Goal: Task Accomplishment & Management: Use online tool/utility

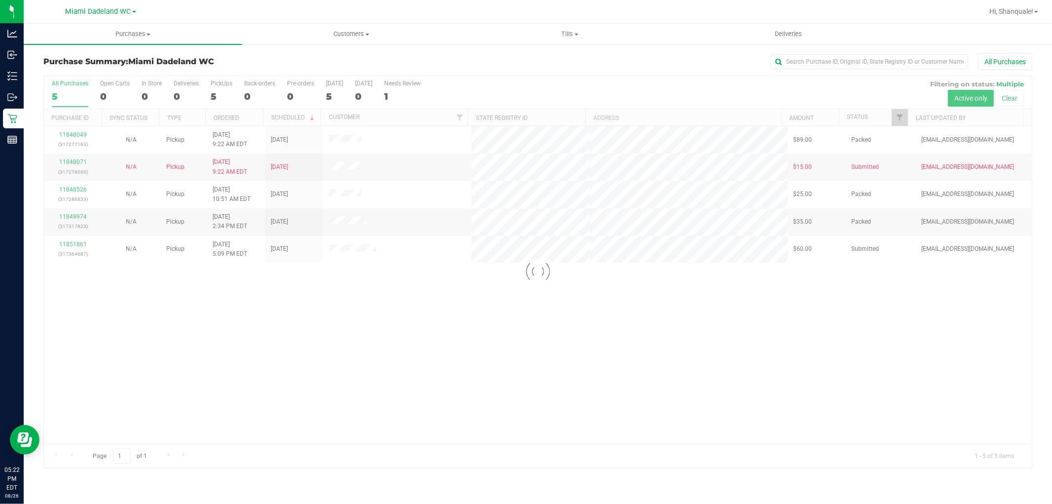
click at [354, 328] on div at bounding box center [538, 271] width 988 height 391
click at [233, 316] on div "Loading... 11848049 (317277163) N/A Pickup 8/26/2025 9:22 AM EDT 8/26/2025 $89.…" at bounding box center [538, 284] width 988 height 317
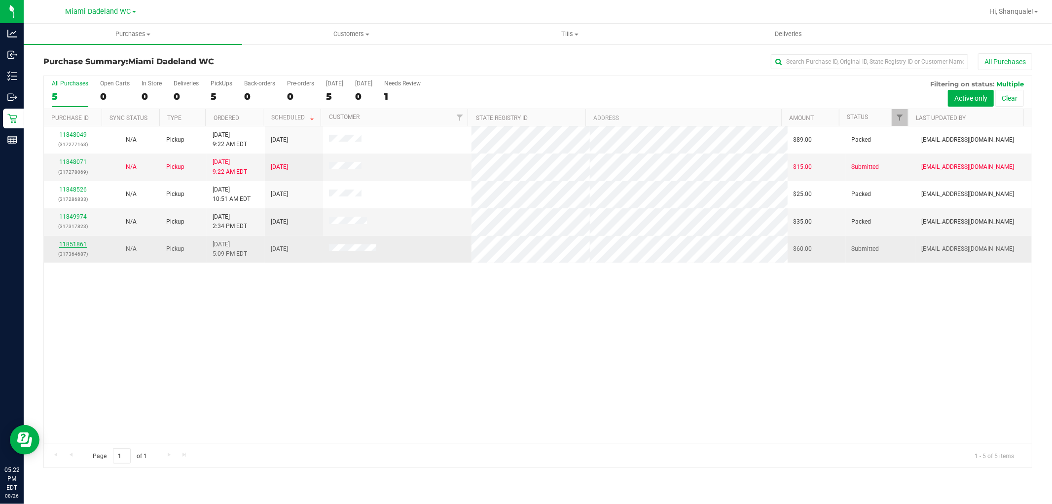
click at [76, 246] on link "11851861" at bounding box center [73, 244] width 28 height 7
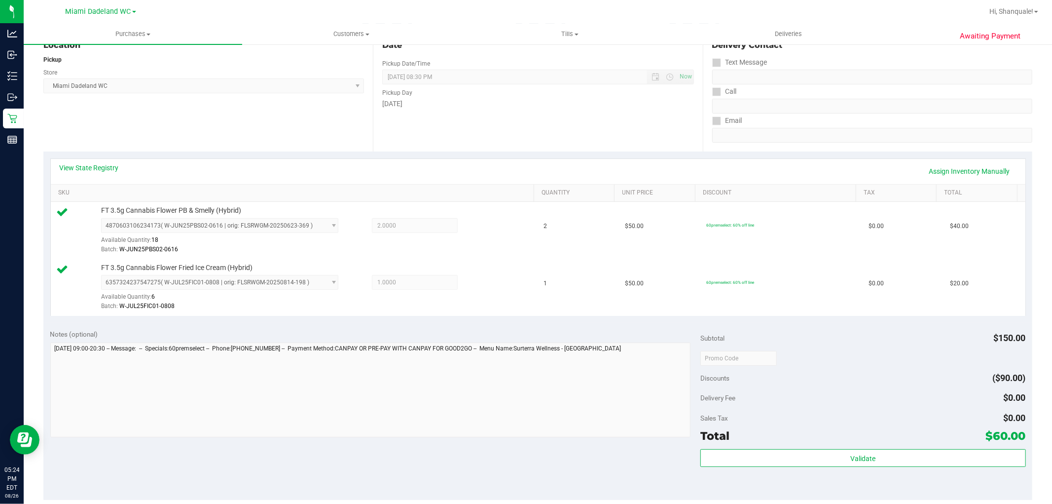
scroll to position [361, 0]
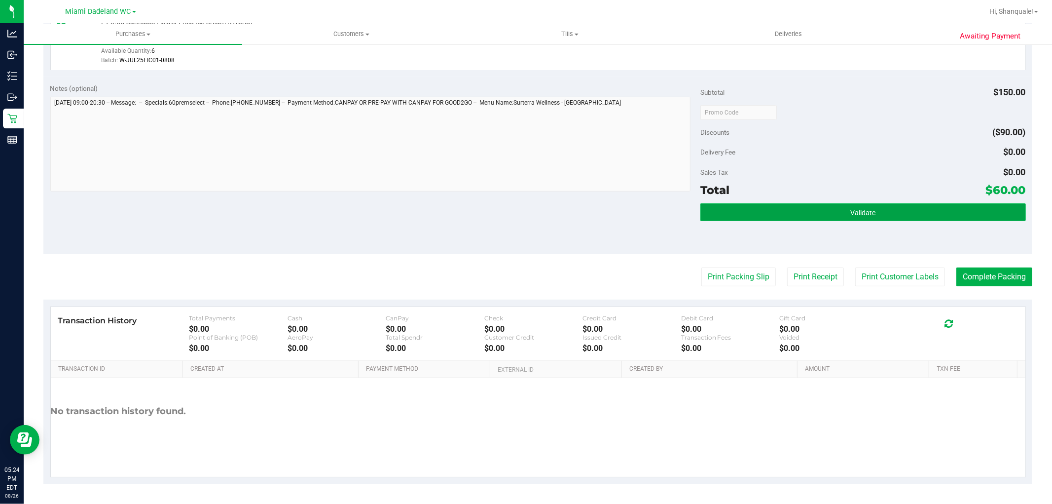
click at [954, 206] on button "Validate" at bounding box center [862, 212] width 325 height 18
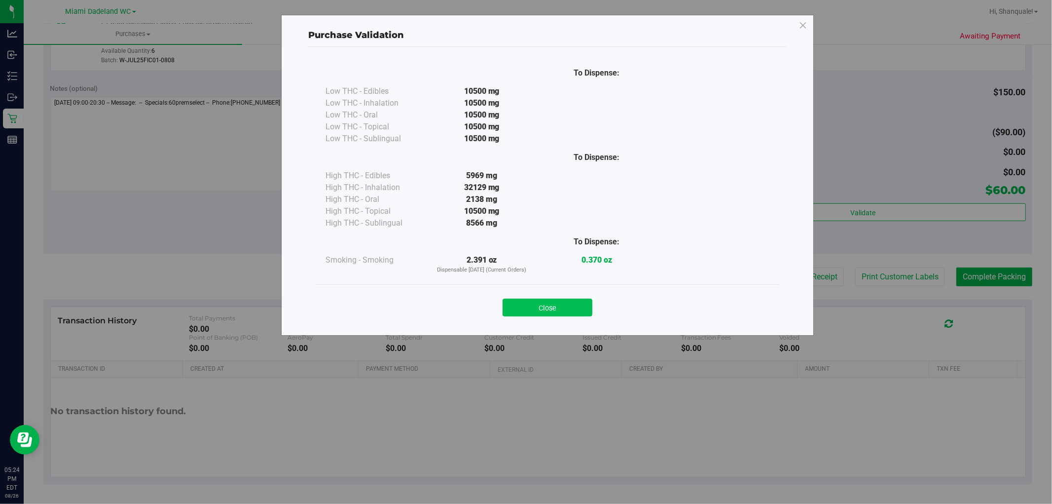
click at [565, 311] on button "Close" at bounding box center [548, 307] width 90 height 18
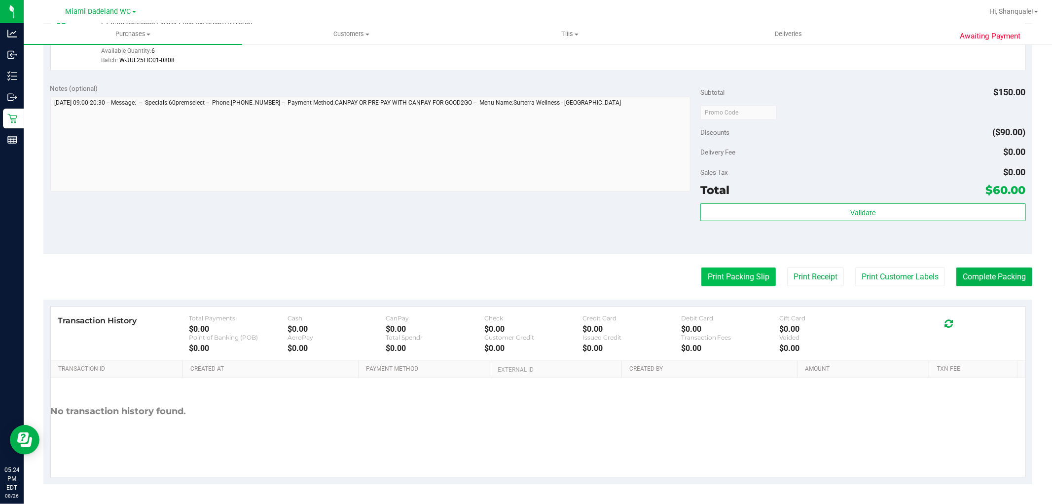
click at [731, 283] on button "Print Packing Slip" at bounding box center [738, 276] width 74 height 19
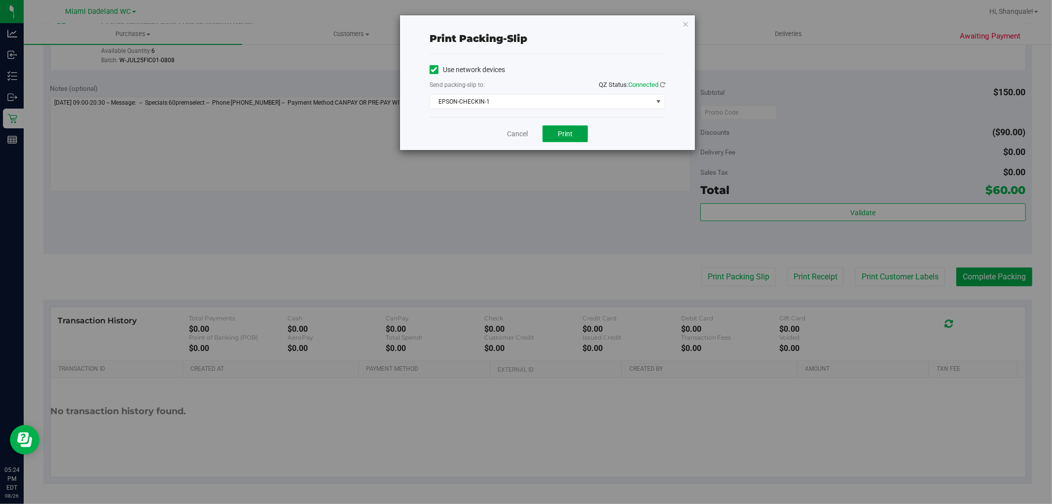
click at [567, 130] on span "Print" at bounding box center [565, 134] width 15 height 8
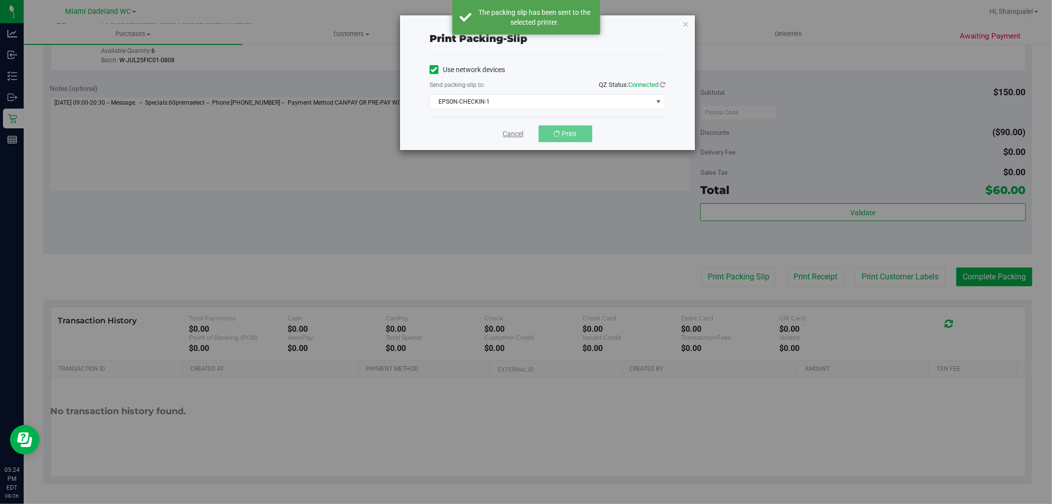
click at [511, 131] on link "Cancel" at bounding box center [513, 134] width 21 height 10
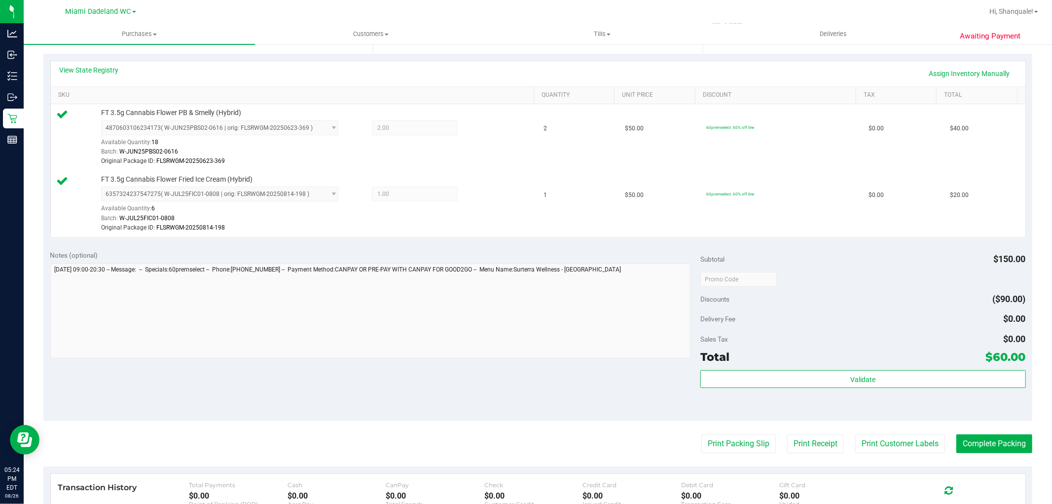
scroll to position [380, 0]
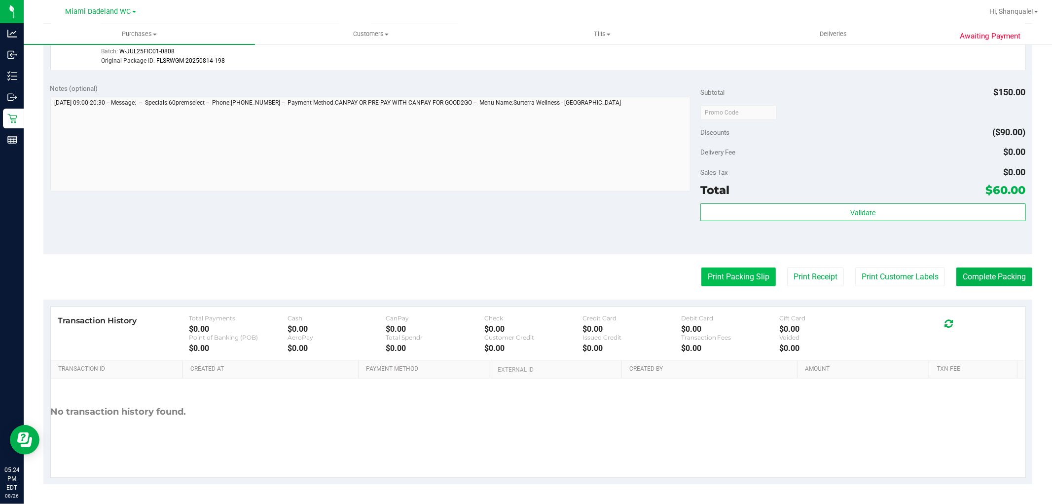
click at [735, 275] on button "Print Packing Slip" at bounding box center [738, 276] width 74 height 19
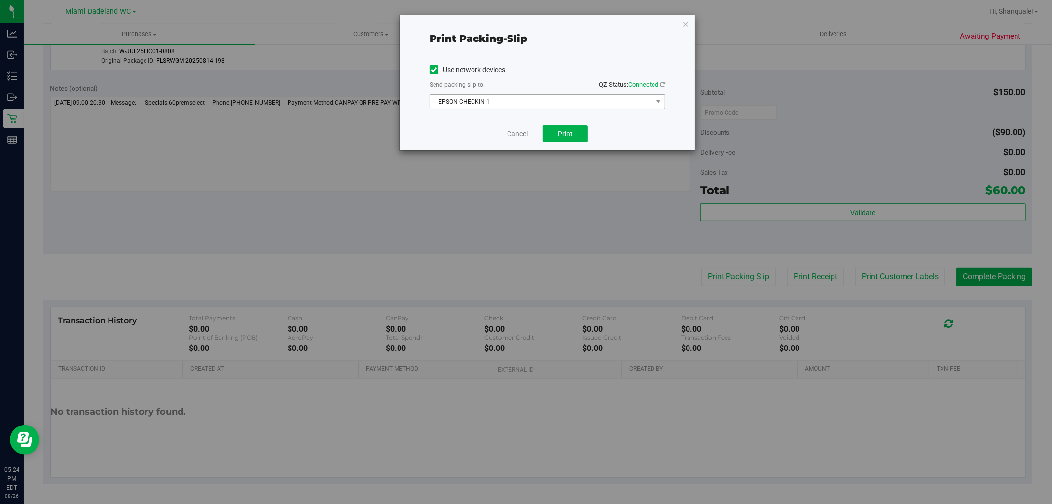
click at [637, 105] on span "EPSON-CHECKIN-1" at bounding box center [541, 102] width 222 height 14
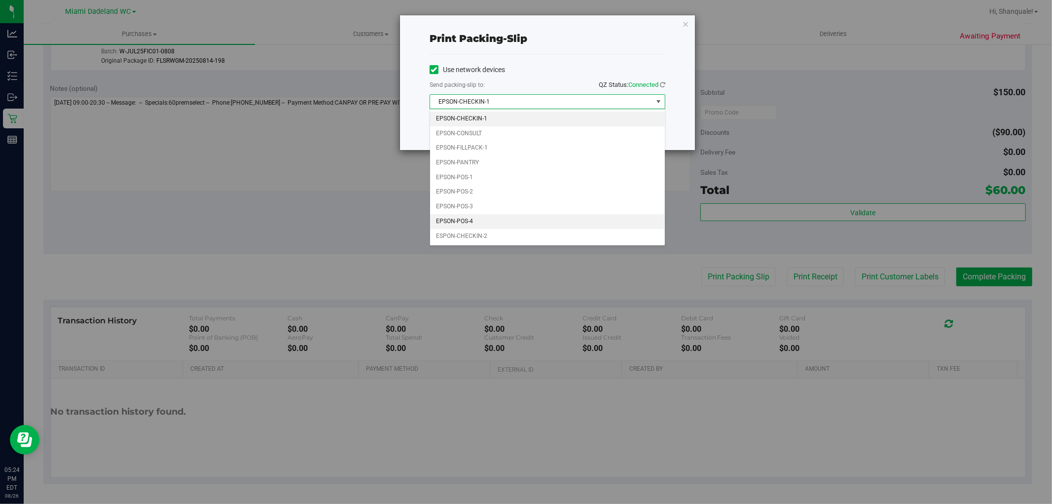
click at [480, 215] on li "EPSON-POS-4" at bounding box center [547, 221] width 235 height 15
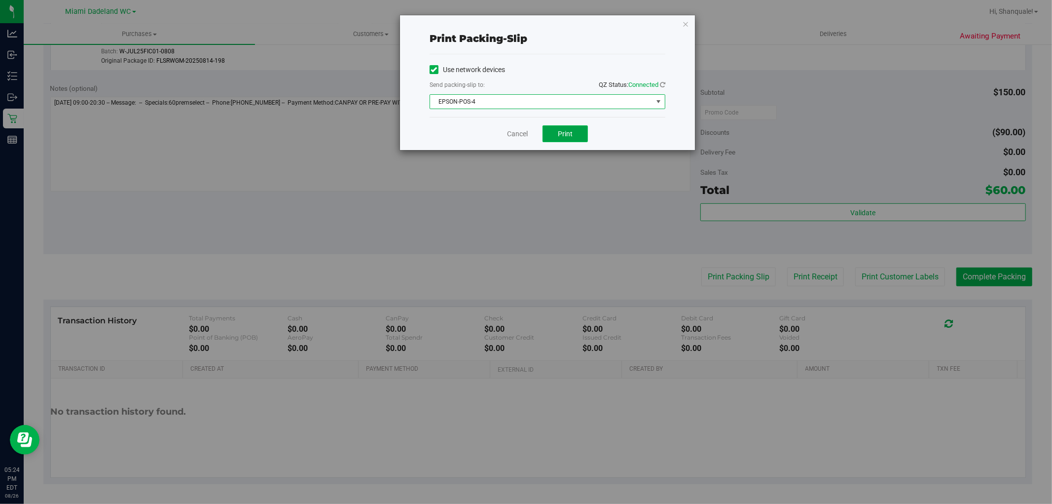
click at [570, 129] on button "Print" at bounding box center [565, 133] width 45 height 17
click at [564, 136] on span "Print" at bounding box center [565, 134] width 15 height 8
click at [540, 99] on span "EPSON-POS-4" at bounding box center [541, 102] width 222 height 14
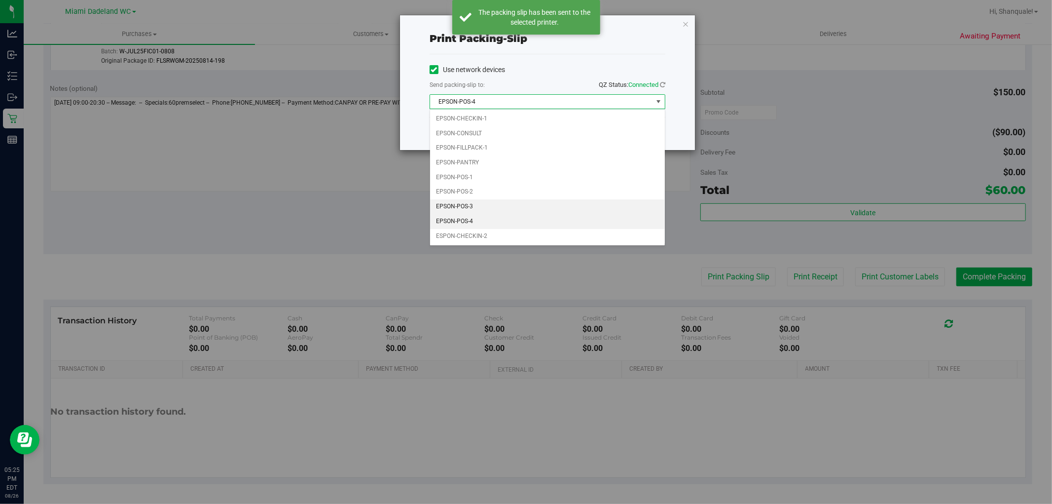
click at [468, 209] on li "EPSON-POS-3" at bounding box center [547, 206] width 235 height 15
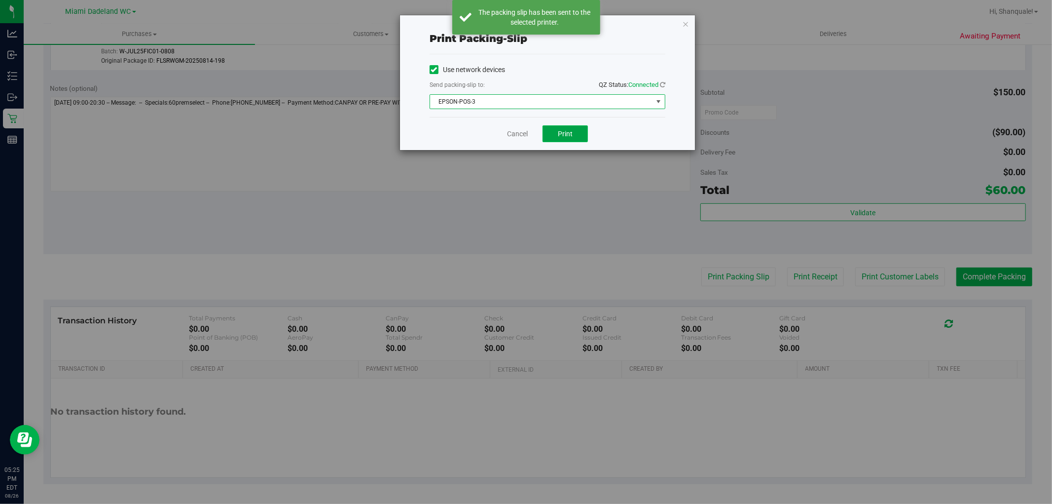
click at [559, 130] on span "Print" at bounding box center [565, 134] width 15 height 8
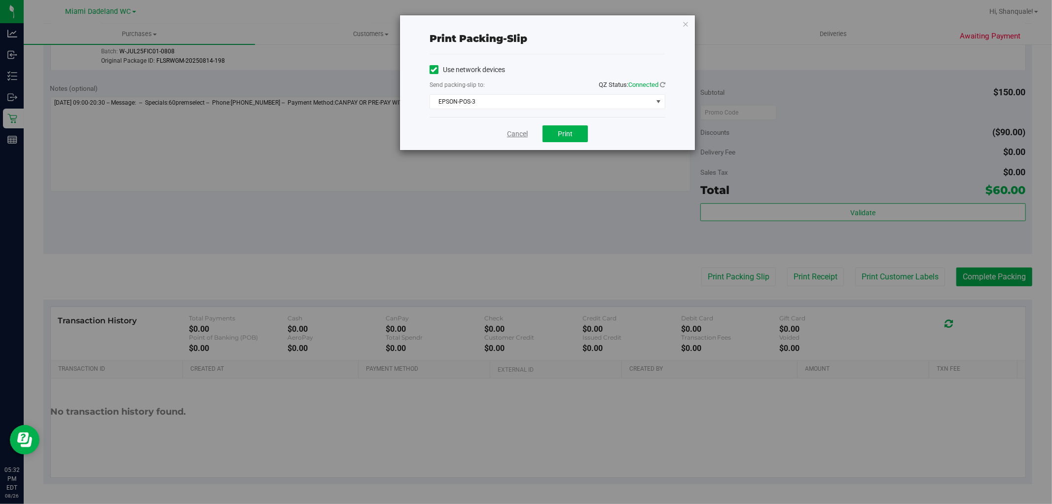
click at [518, 137] on link "Cancel" at bounding box center [517, 134] width 21 height 10
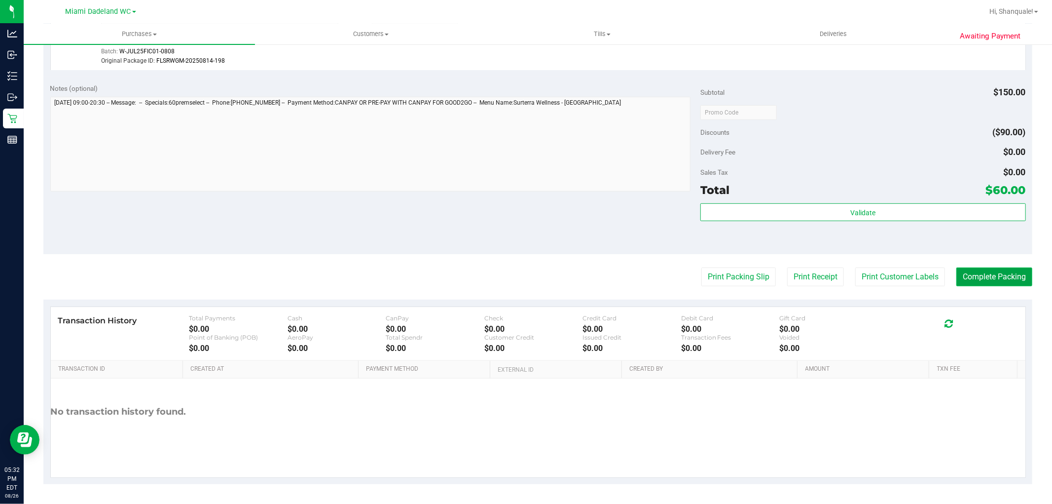
click at [985, 277] on button "Complete Packing" at bounding box center [994, 276] width 76 height 19
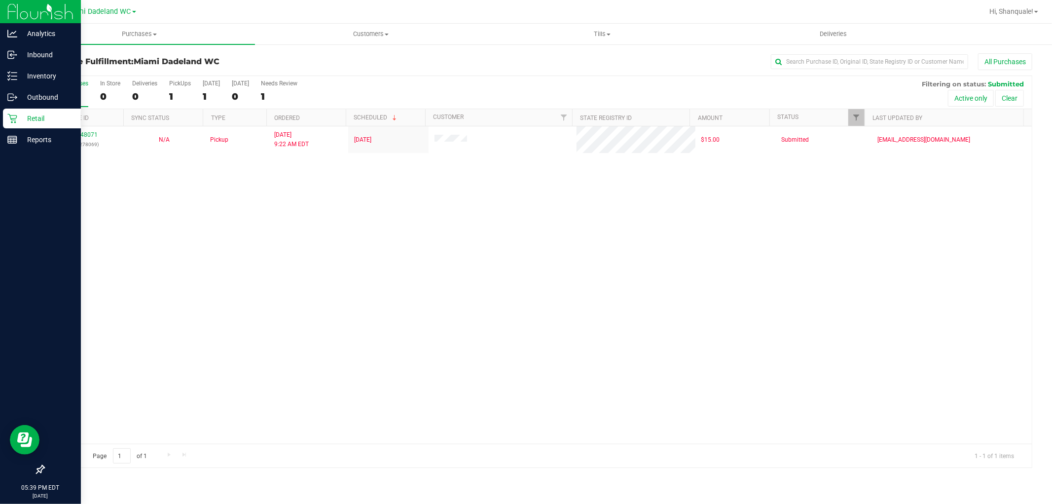
click at [51, 117] on p "Retail" at bounding box center [46, 118] width 59 height 12
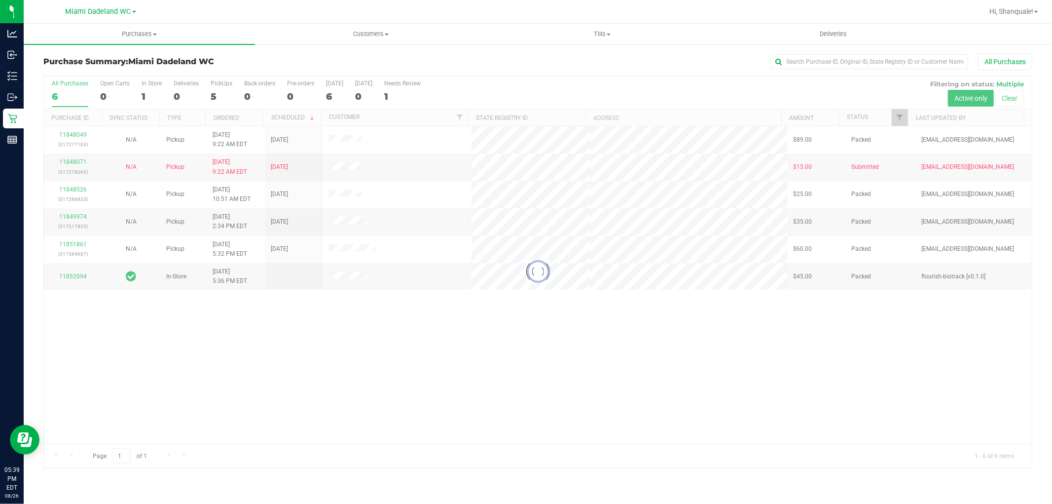
drag, startPoint x: 987, startPoint y: 47, endPoint x: 643, endPoint y: 79, distance: 345.7
click at [643, 79] on div at bounding box center [538, 271] width 988 height 391
